Goal: Transaction & Acquisition: Purchase product/service

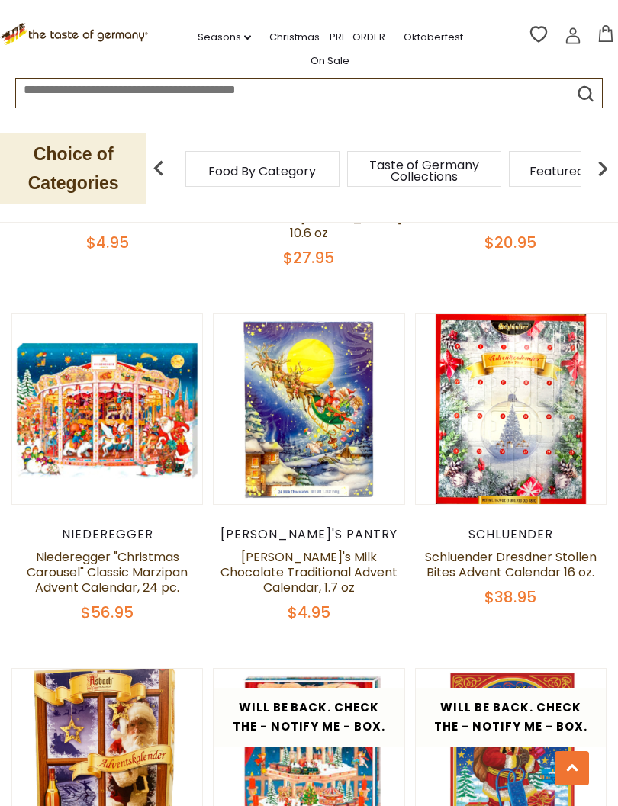
scroll to position [2972, 0]
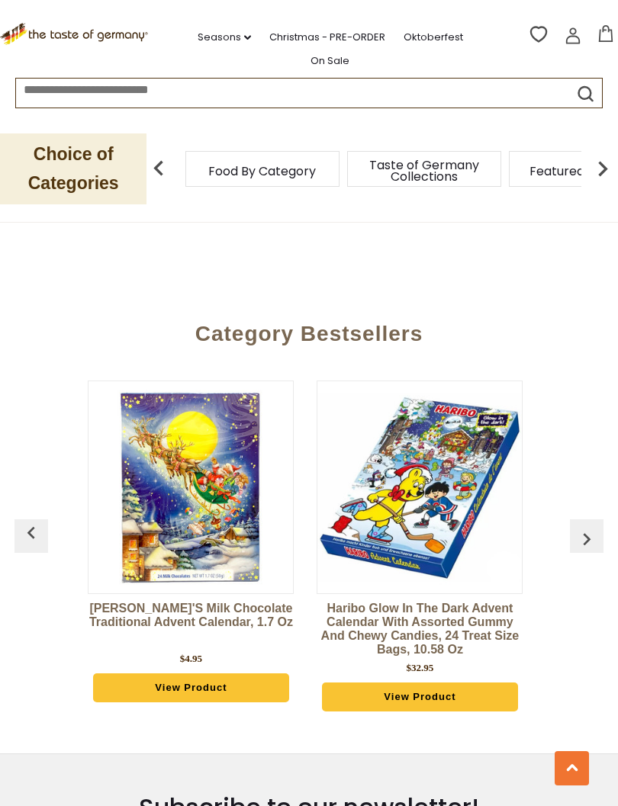
scroll to position [3731, 0]
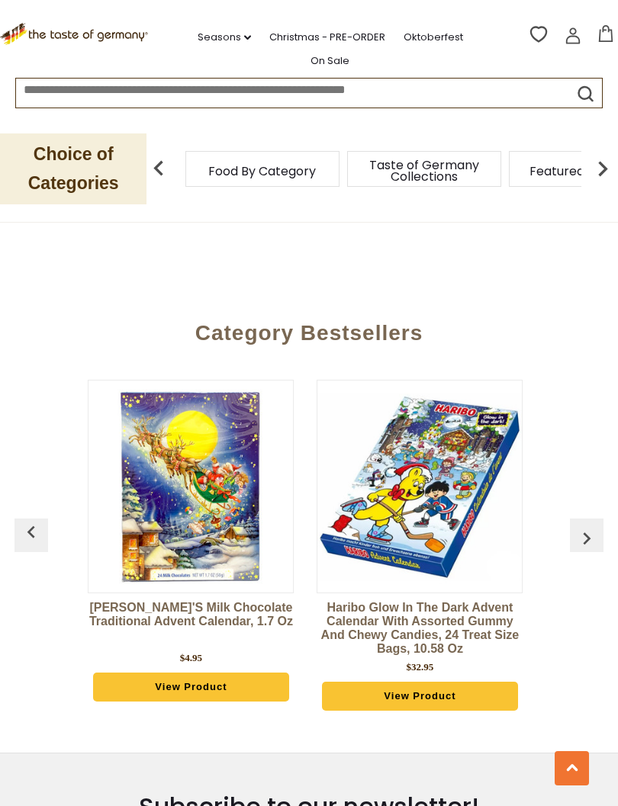
click at [151, 458] on img at bounding box center [190, 486] width 204 height 204
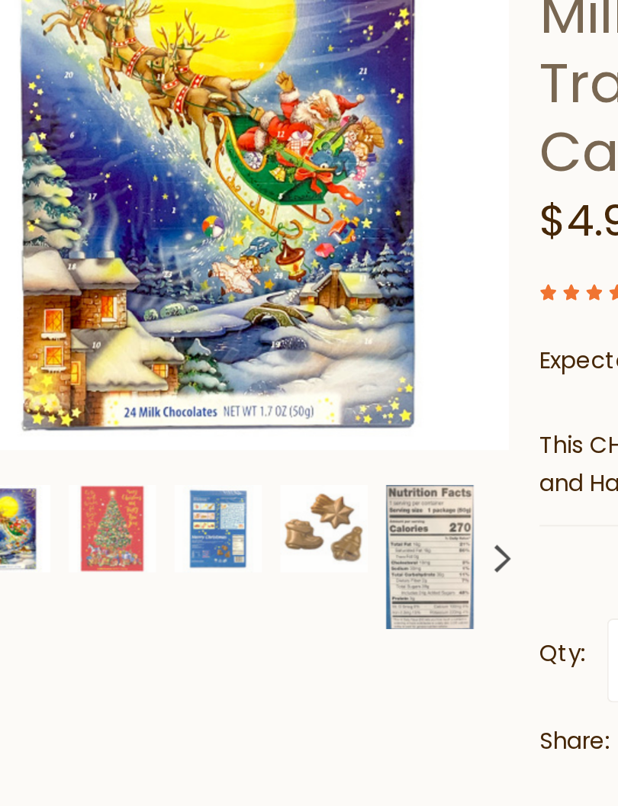
scroll to position [9, 0]
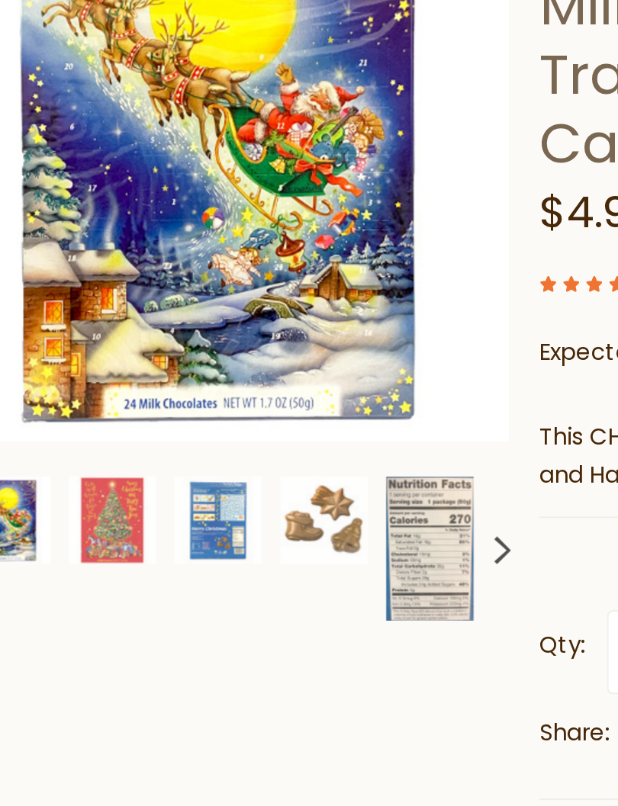
click at [240, 618] on img at bounding box center [261, 654] width 43 height 72
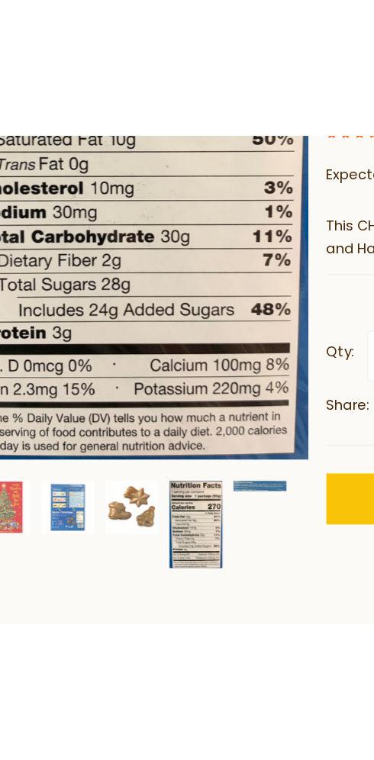
scroll to position [156, 0]
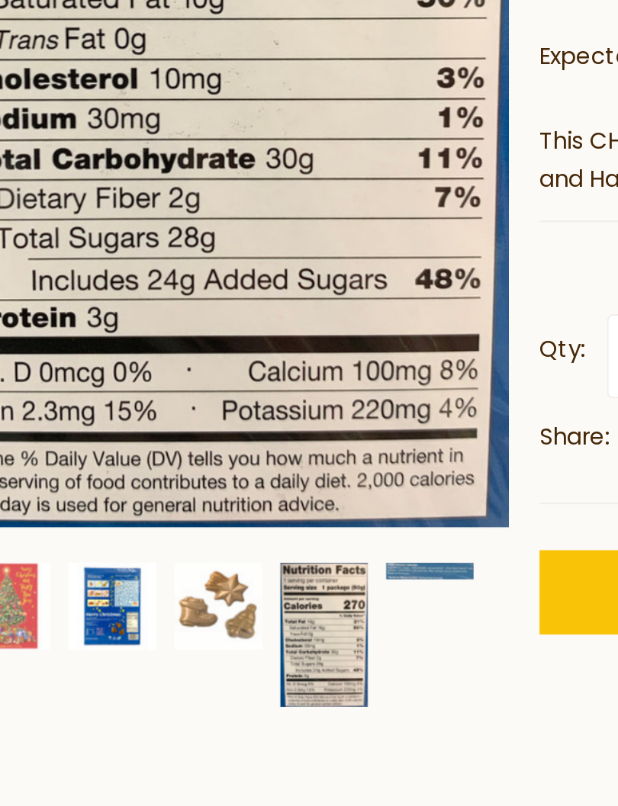
click at [82, 661] on img at bounding box center [103, 682] width 43 height 43
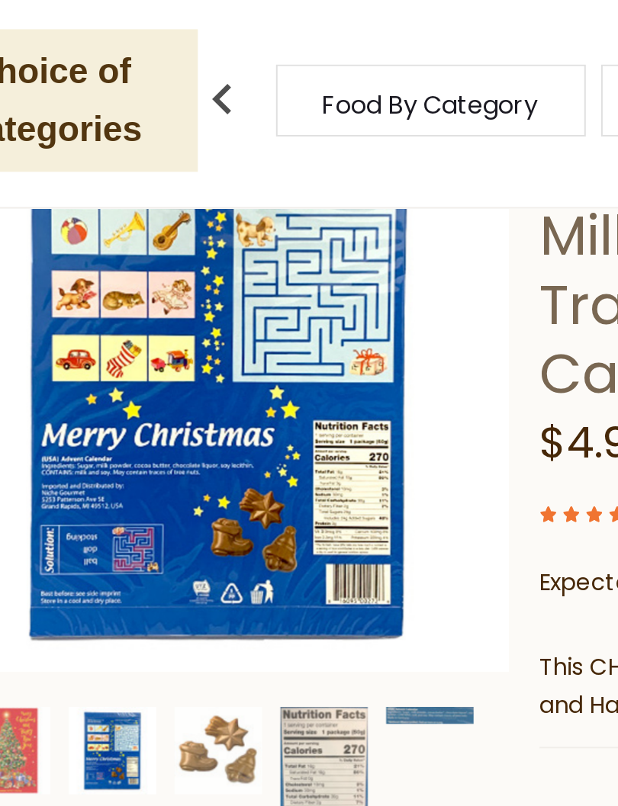
click at [146, 237] on img at bounding box center [156, 307] width 291 height 291
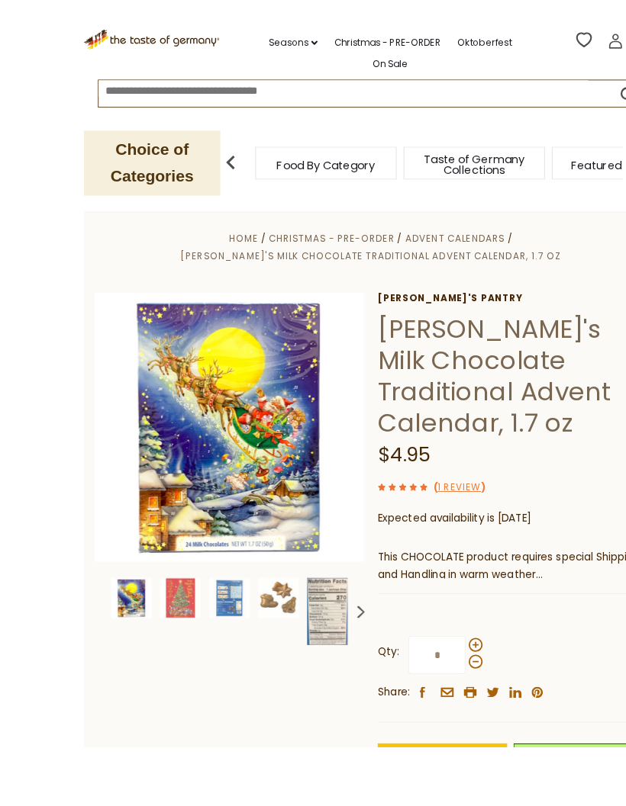
scroll to position [18, 0]
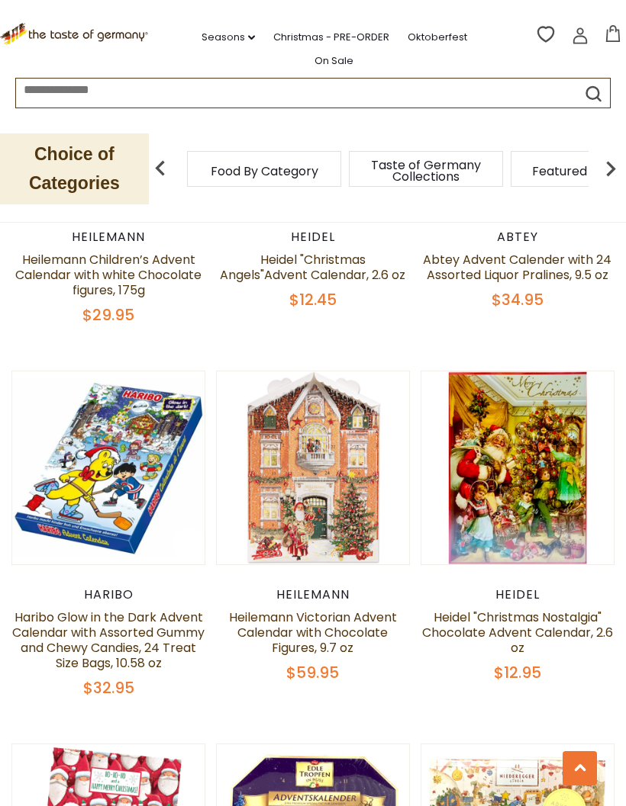
scroll to position [2130, 0]
